Goal: Navigation & Orientation: Go to known website

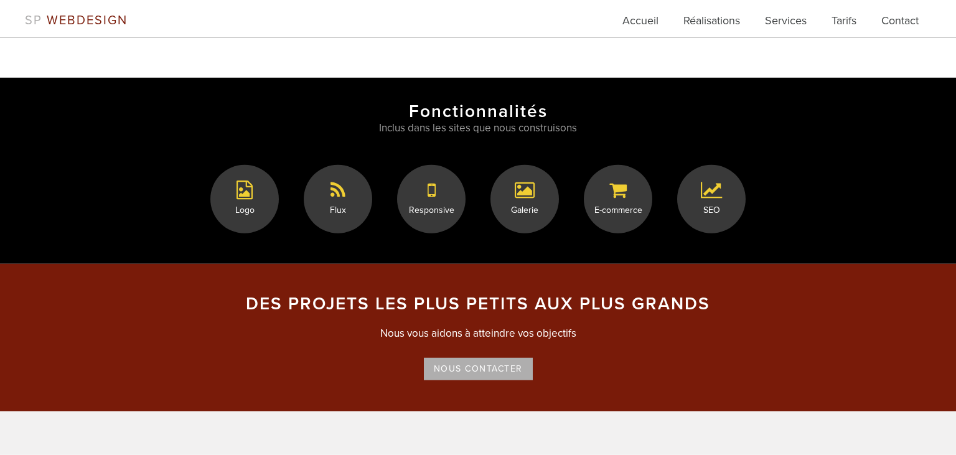
scroll to position [7127, 0]
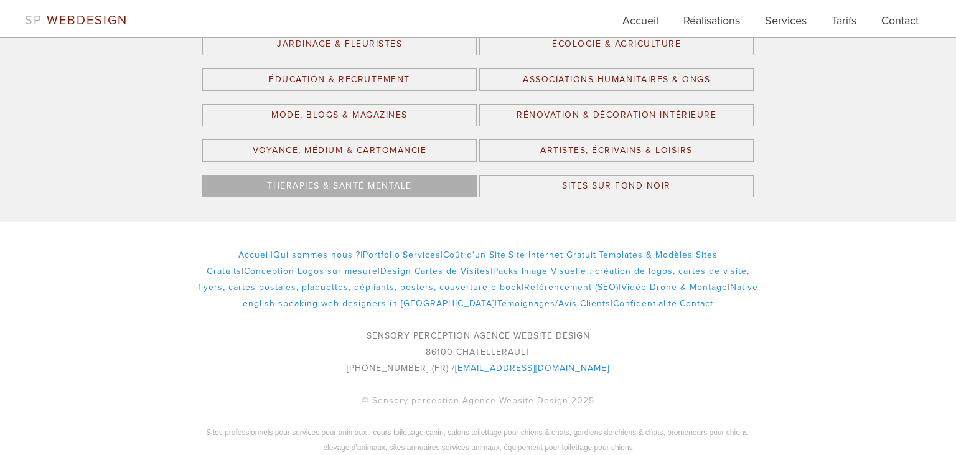
click at [289, 175] on link "Thérapies & Santé Mentale" at bounding box center [339, 186] width 275 height 22
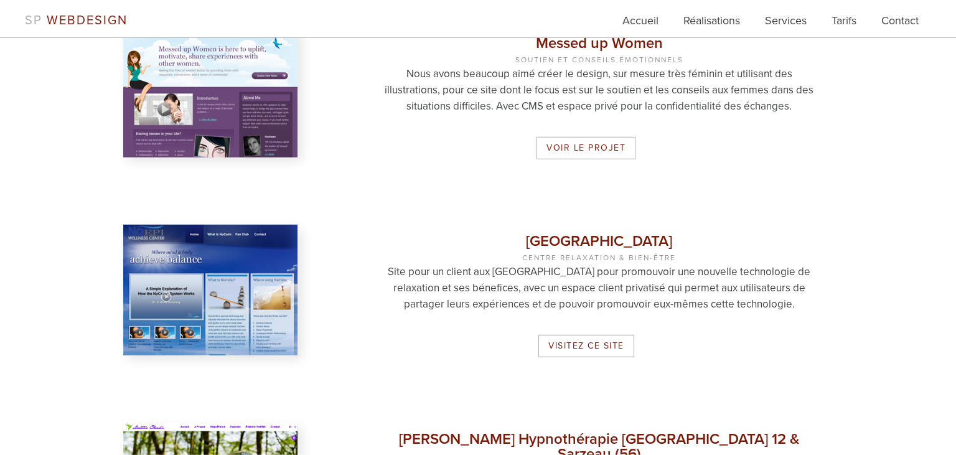
scroll to position [1643, 0]
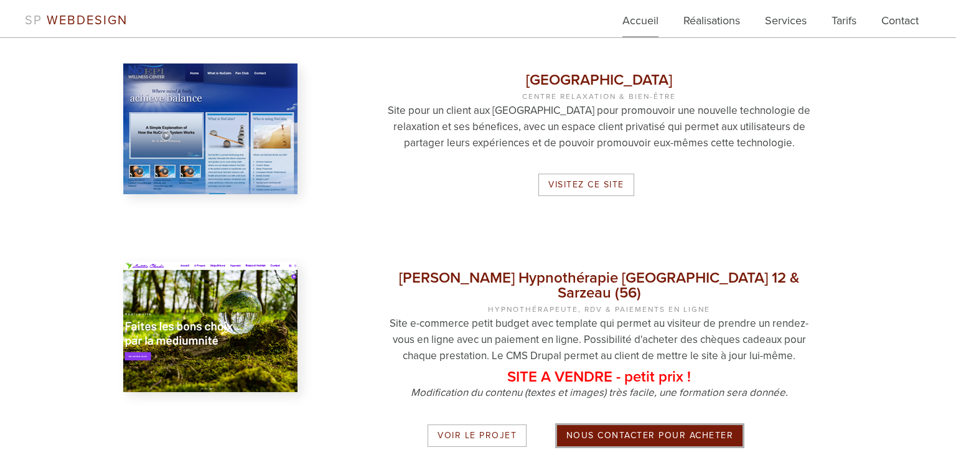
click at [644, 24] on link "Accueil" at bounding box center [641, 24] width 36 height 25
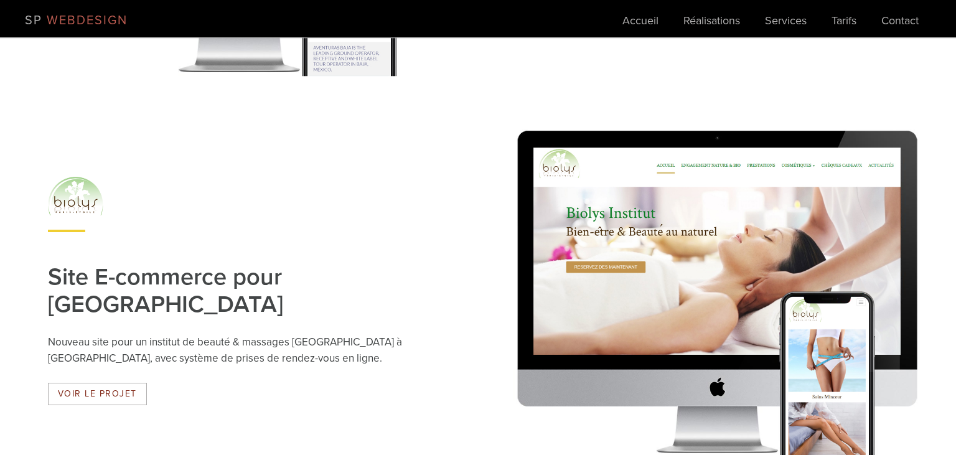
scroll to position [920, 0]
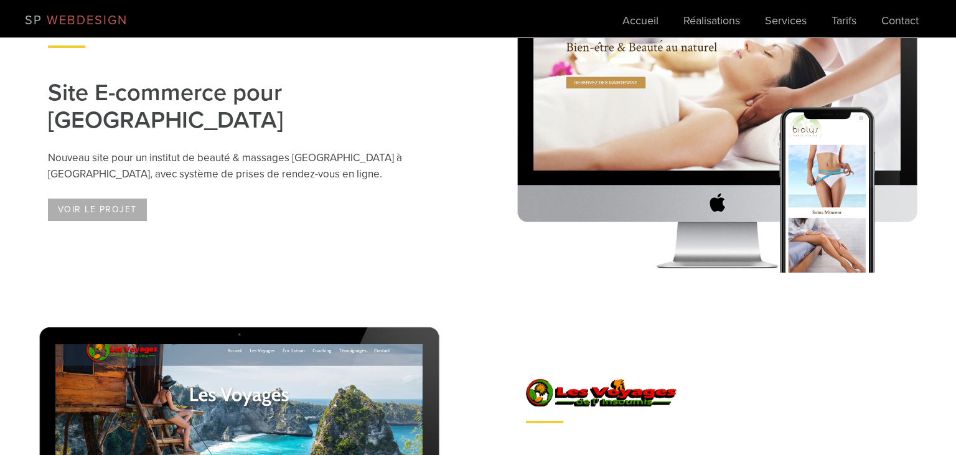
click at [82, 218] on link "Voir le projet" at bounding box center [97, 210] width 99 height 22
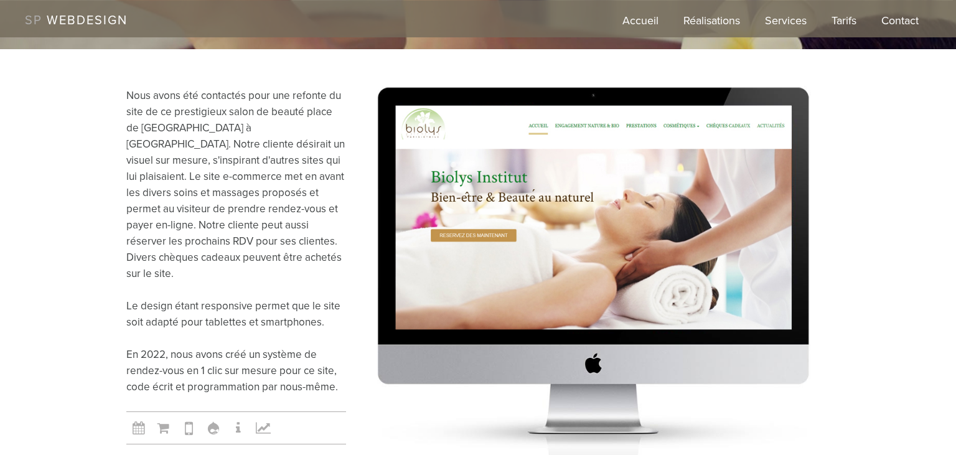
scroll to position [525, 0]
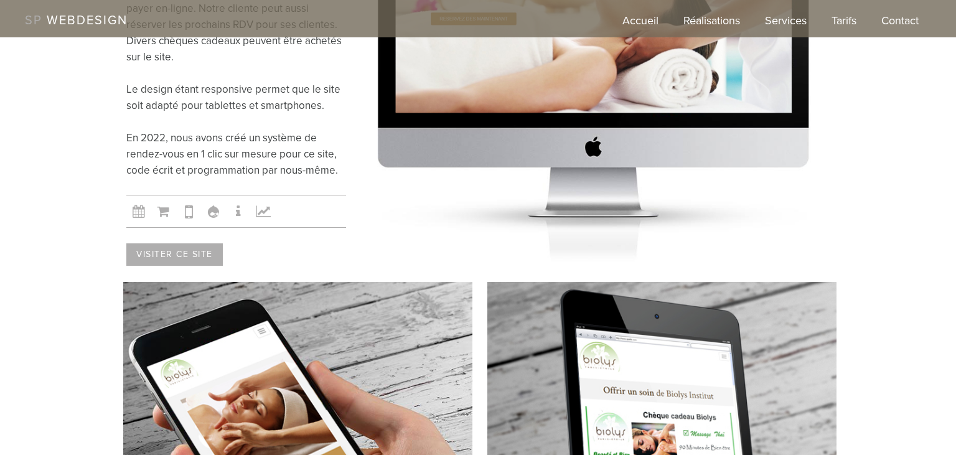
click at [156, 243] on link "Visiter ce site" at bounding box center [174, 254] width 96 height 22
